Goal: Find specific page/section: Find specific page/section

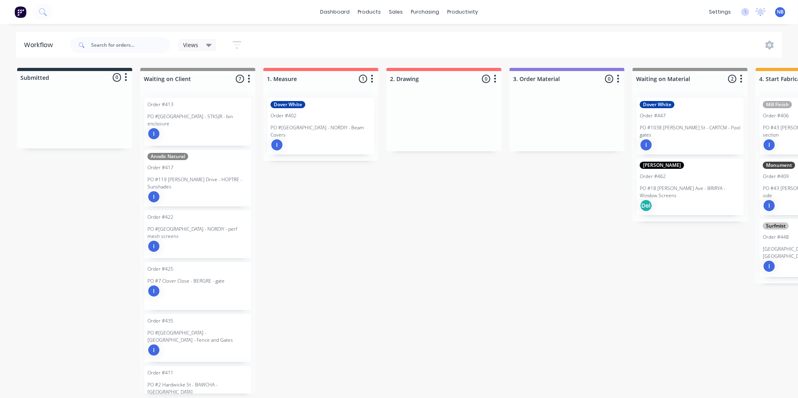
click at [317, 124] on p "PO #[GEOGRAPHIC_DATA] - NORDIY - Beam Covers" at bounding box center [321, 131] width 101 height 14
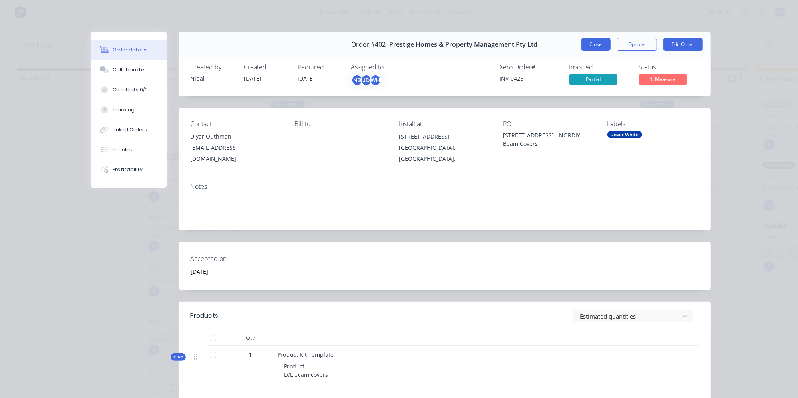
click at [588, 46] on button "Close" at bounding box center [595, 44] width 29 height 13
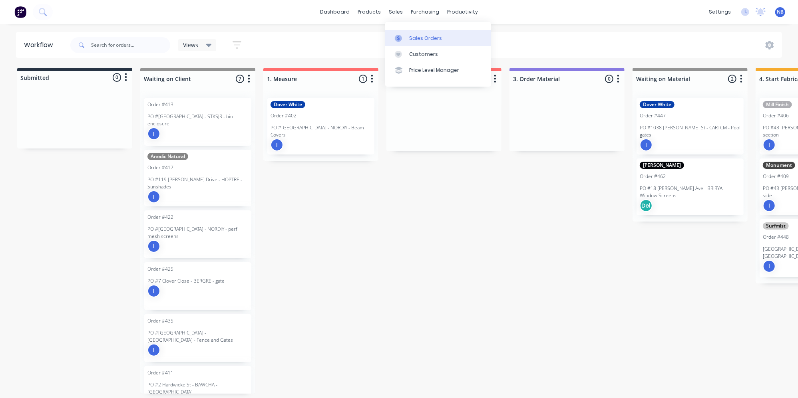
click at [405, 37] on div at bounding box center [401, 38] width 12 height 7
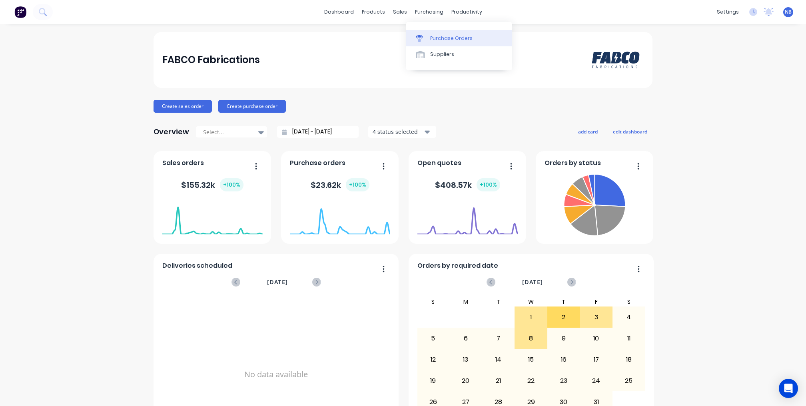
click at [433, 35] on div "Purchase Orders" at bounding box center [451, 38] width 42 height 7
